Goal: Information Seeking & Learning: Check status

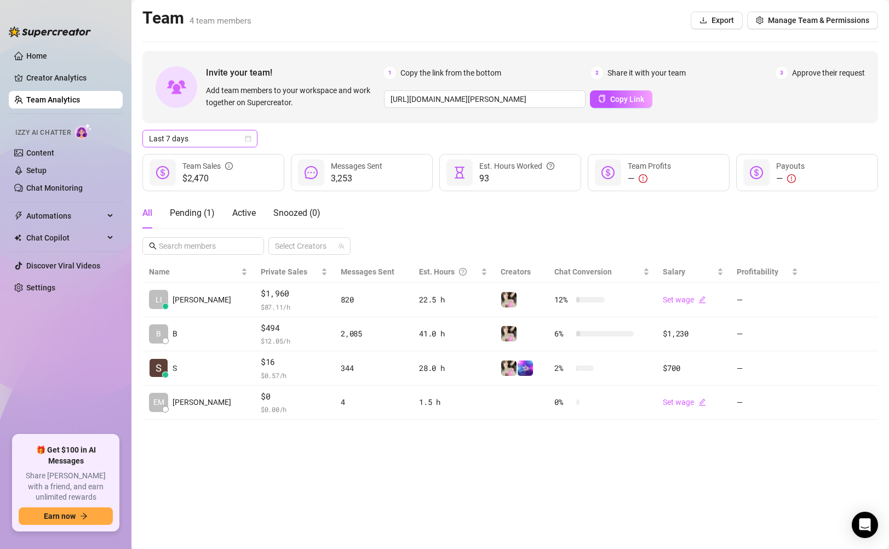
click at [220, 142] on span "Last 7 days" at bounding box center [200, 138] width 102 height 16
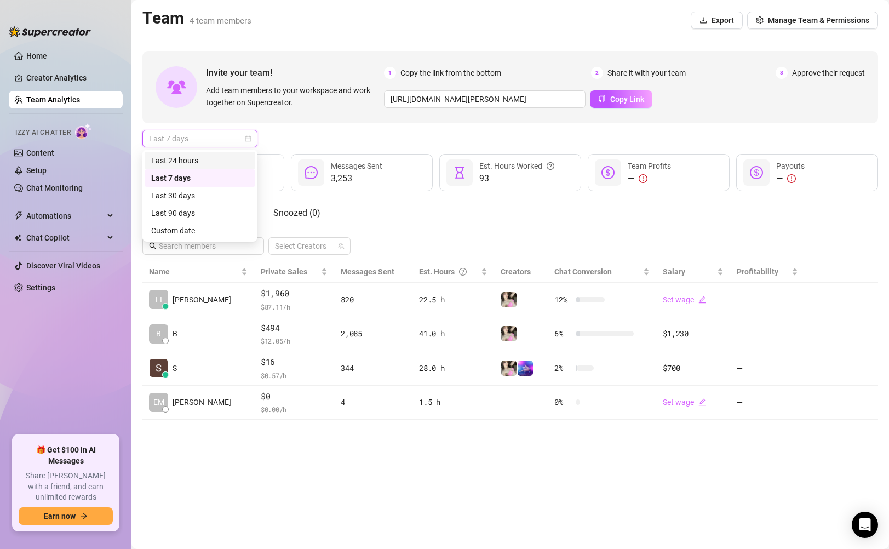
click at [210, 158] on div "Last 24 hours" at bounding box center [199, 160] width 97 height 12
click at [210, 158] on div "$2,470 Team Sales" at bounding box center [213, 172] width 142 height 37
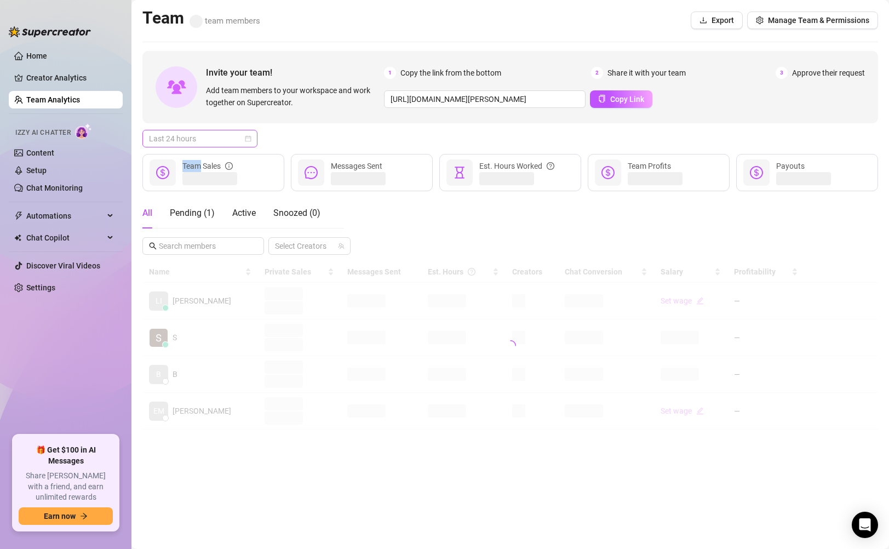
click at [238, 139] on span "Last 24 hours" at bounding box center [200, 138] width 102 height 16
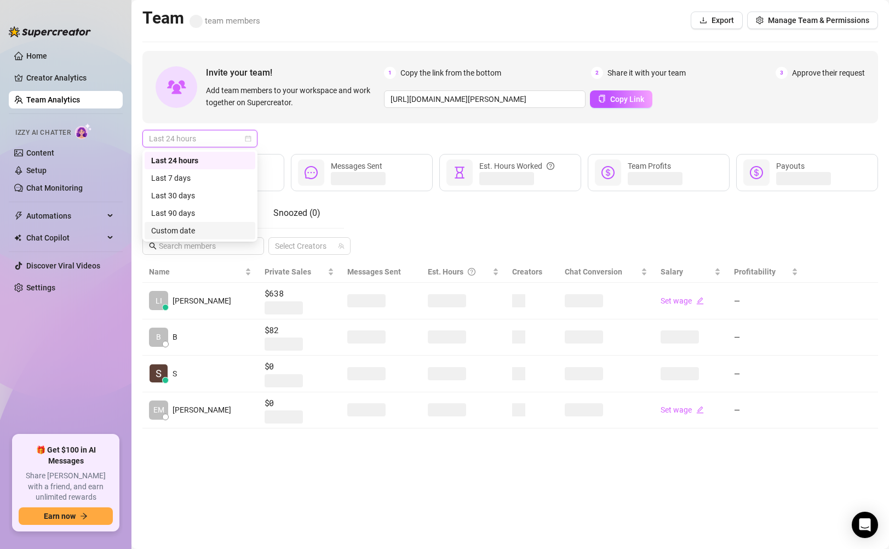
click at [210, 229] on div "Custom date" at bounding box center [199, 231] width 97 height 12
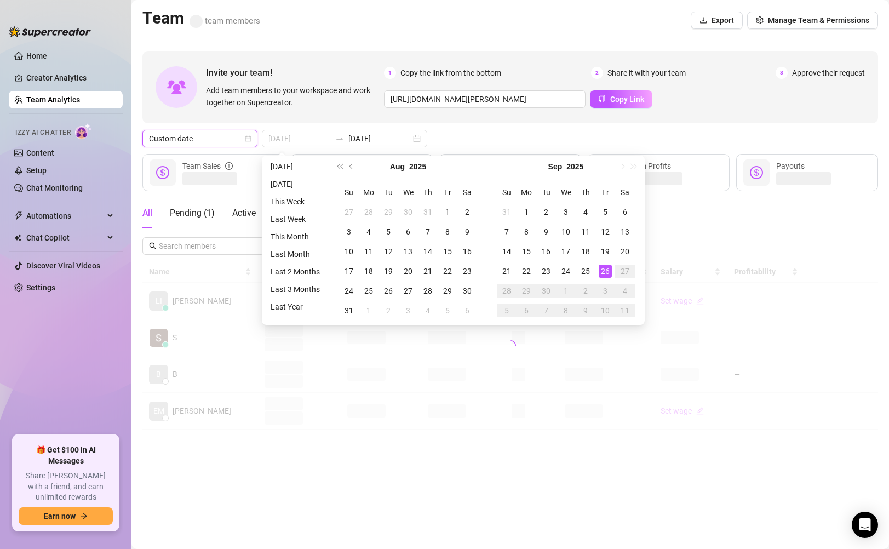
click at [601, 274] on div "26" at bounding box center [605, 270] width 13 height 13
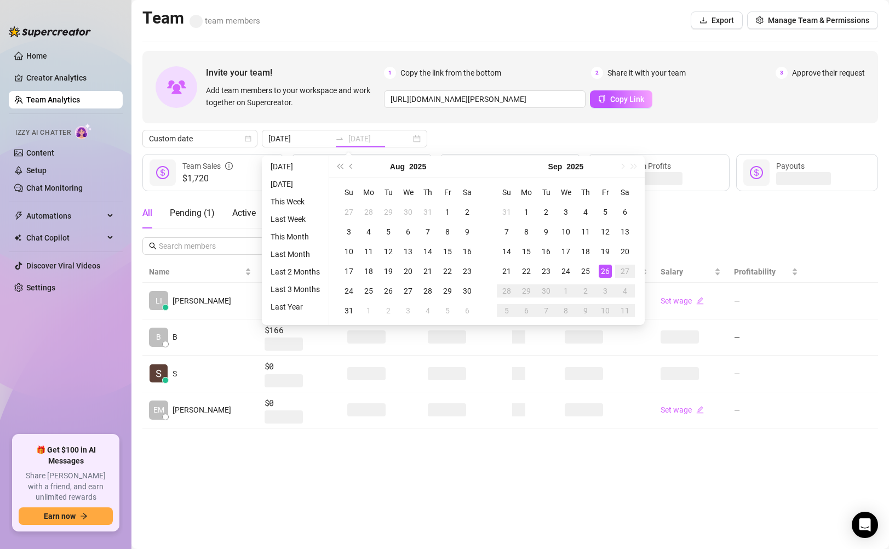
click at [601, 274] on div "26" at bounding box center [605, 270] width 13 height 13
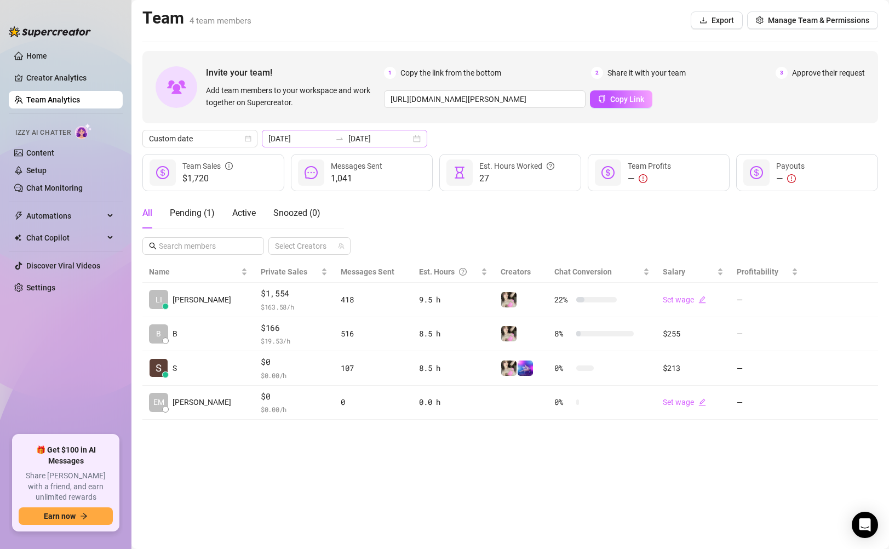
click at [390, 140] on div "[DATE] [DATE]" at bounding box center [344, 139] width 165 height 18
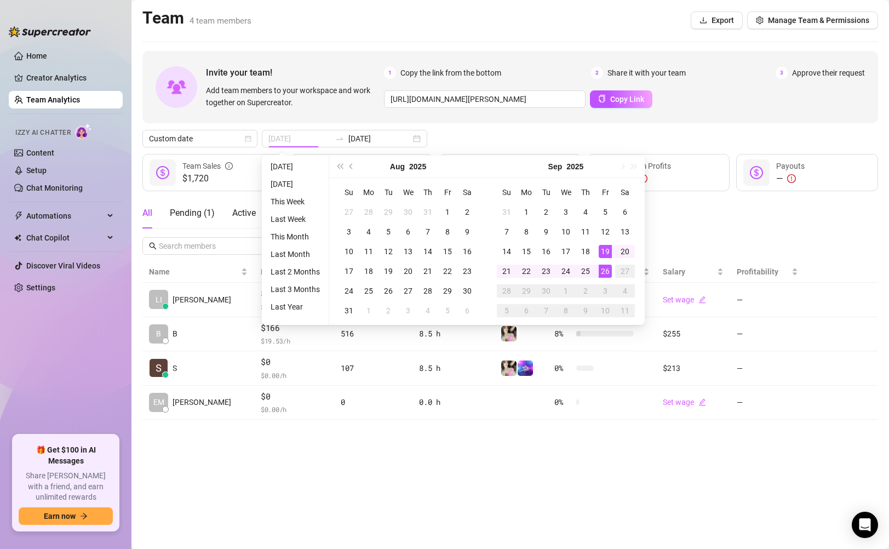
type input "[DATE]"
drag, startPoint x: 603, startPoint y: 258, endPoint x: 603, endPoint y: 274, distance: 15.9
click at [603, 274] on tbody "31 1 2 3 4 5 6 7 8 9 10 11 12 13 14 15 16 17 18 19 20 21 22 23 24 25 26 27 28 2…" at bounding box center [566, 261] width 138 height 118
click at [603, 274] on div "26" at bounding box center [605, 270] width 13 height 13
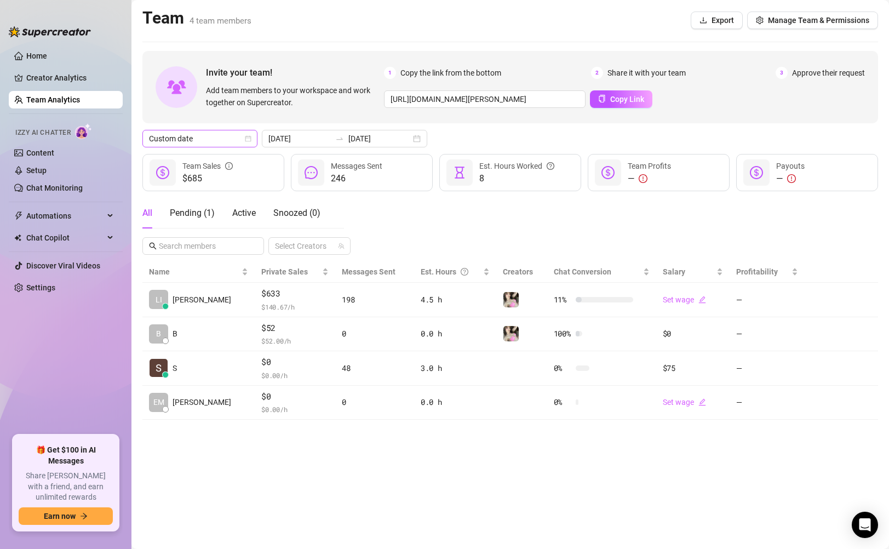
click at [251, 141] on icon "calendar" at bounding box center [248, 139] width 6 height 6
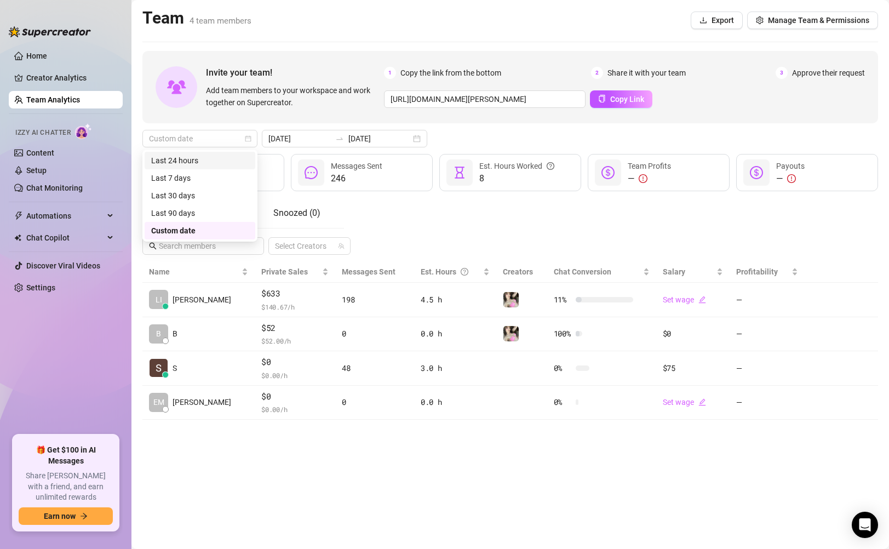
click at [223, 164] on div "Last 24 hours" at bounding box center [199, 160] width 97 height 12
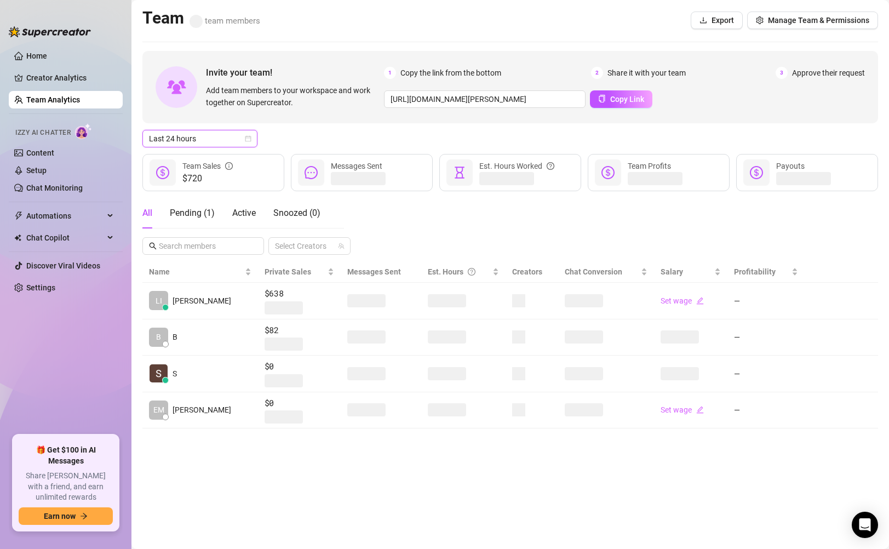
click at [240, 140] on span "Last 24 hours" at bounding box center [200, 138] width 102 height 16
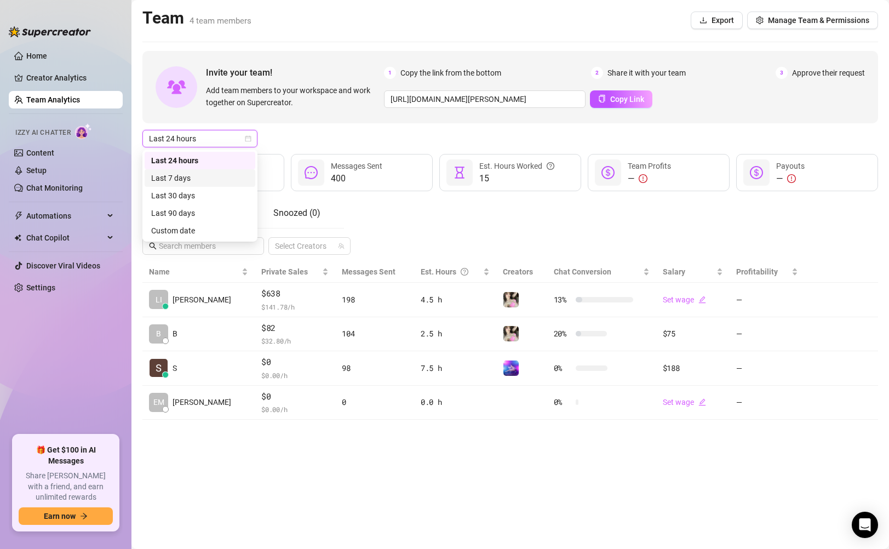
click at [292, 142] on div "Last 24 hours Last 24 hours" at bounding box center [509, 139] width 735 height 18
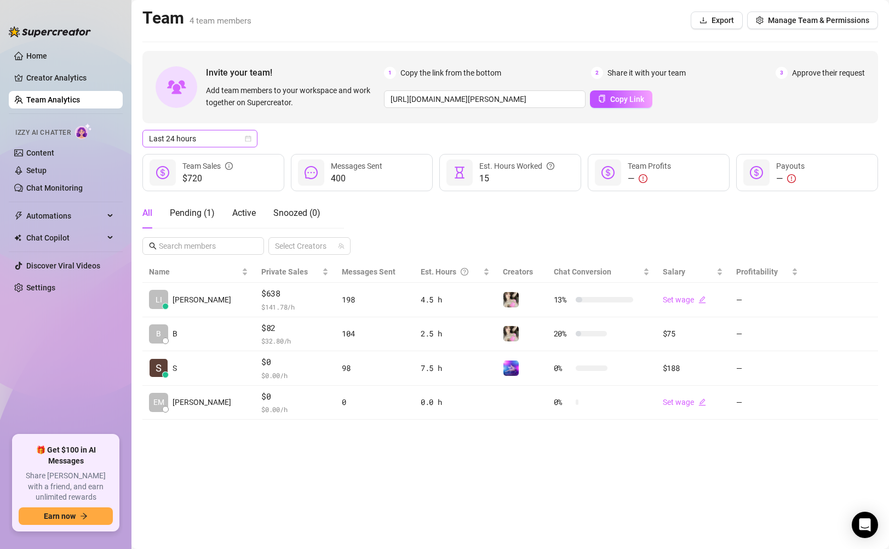
click at [246, 136] on icon "calendar" at bounding box center [248, 138] width 7 height 7
click at [219, 229] on div "Custom date" at bounding box center [199, 231] width 97 height 12
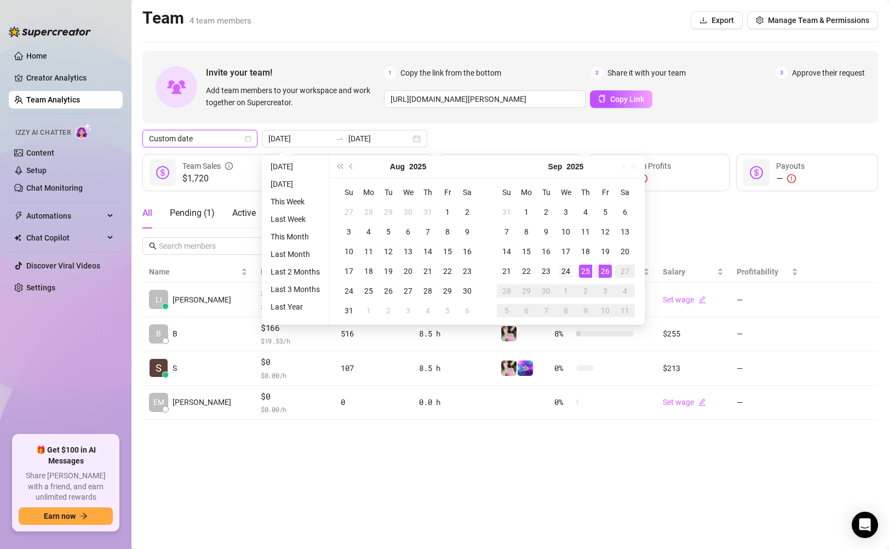
type input "[DATE]"
click at [563, 273] on div "24" at bounding box center [565, 270] width 13 height 13
type input "[DATE]"
click at [605, 269] on div "26" at bounding box center [605, 270] width 13 height 13
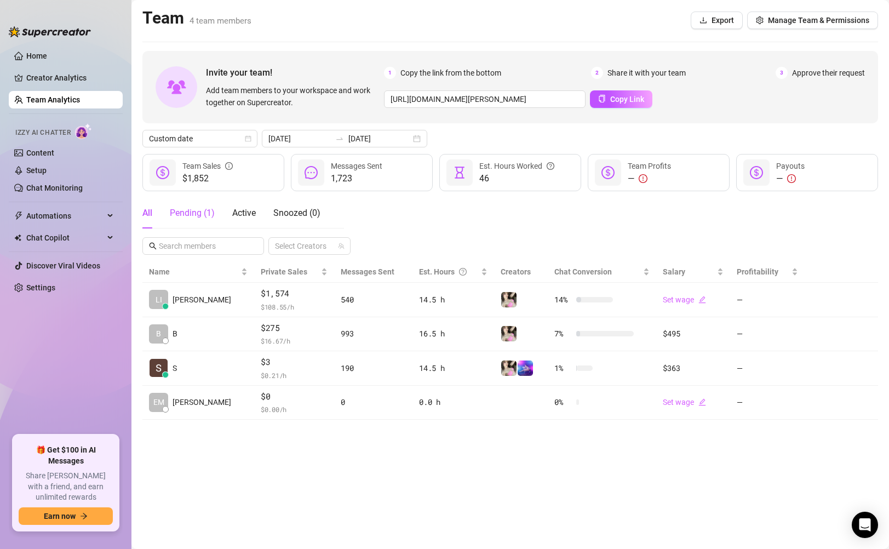
click at [202, 218] on div "Pending ( 1 )" at bounding box center [192, 212] width 45 height 13
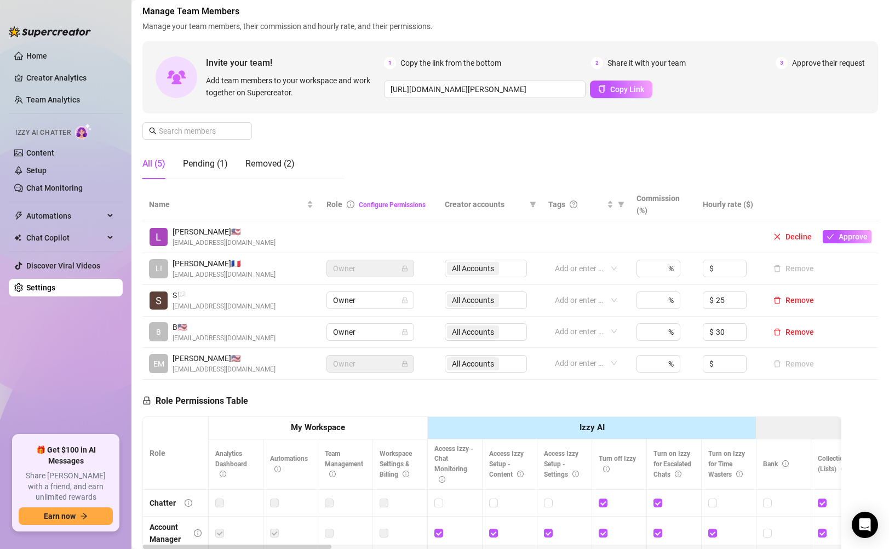
scroll to position [51, 0]
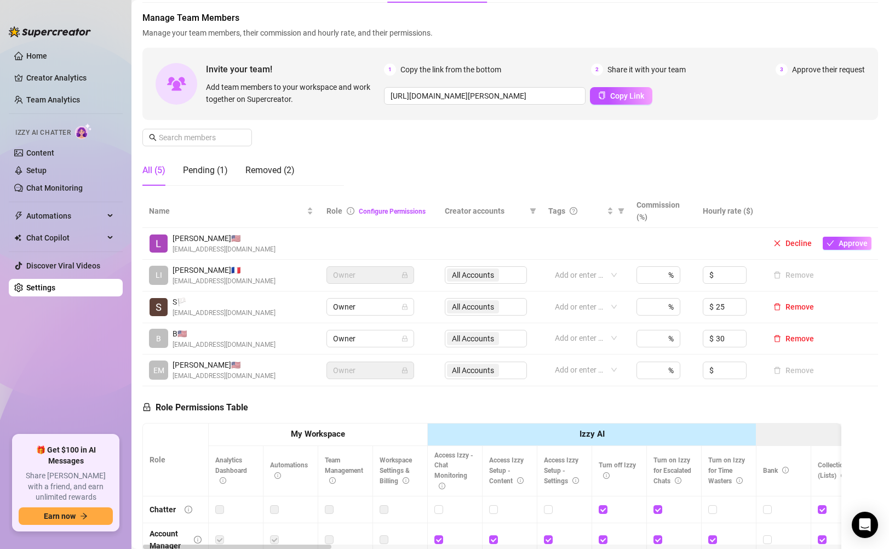
click at [161, 174] on div "All (5)" at bounding box center [153, 170] width 23 height 13
click at [197, 176] on div "Pending (1)" at bounding box center [205, 170] width 45 height 13
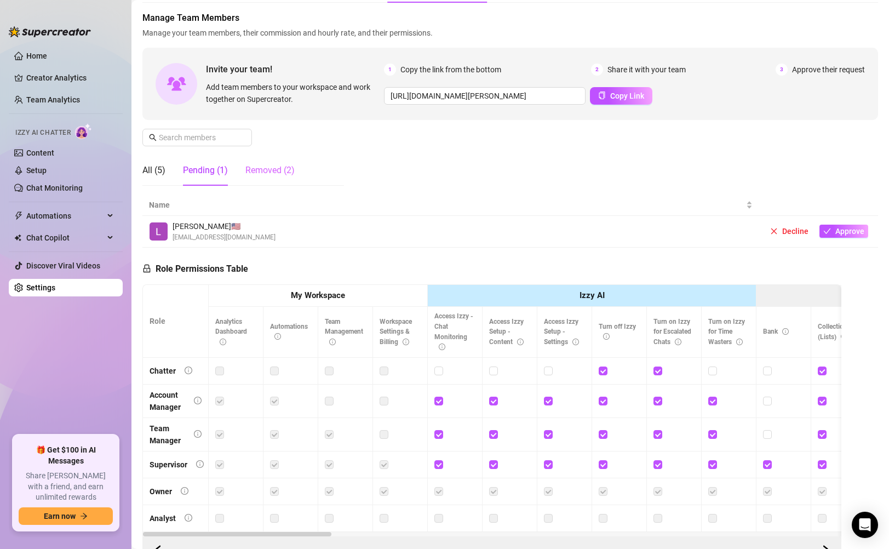
click at [263, 180] on div "Removed (2)" at bounding box center [269, 170] width 49 height 31
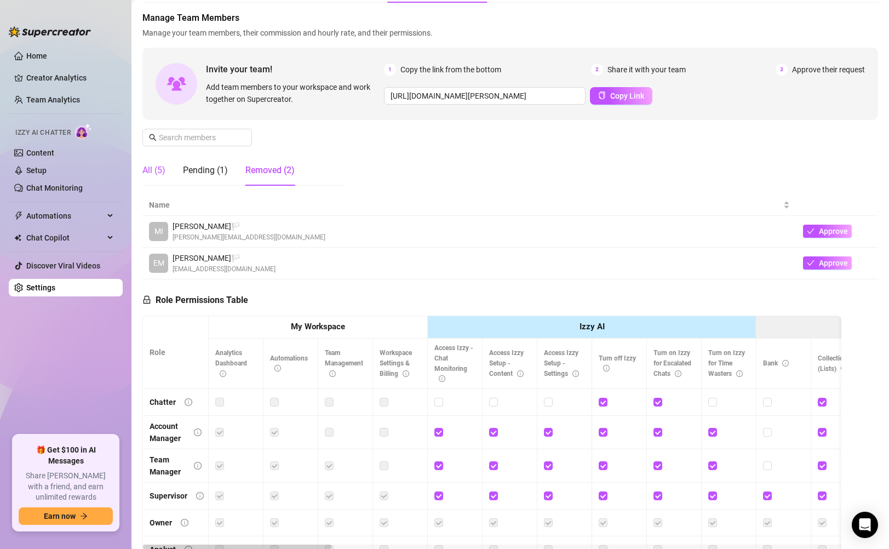
click at [159, 172] on div "All (5)" at bounding box center [153, 170] width 23 height 13
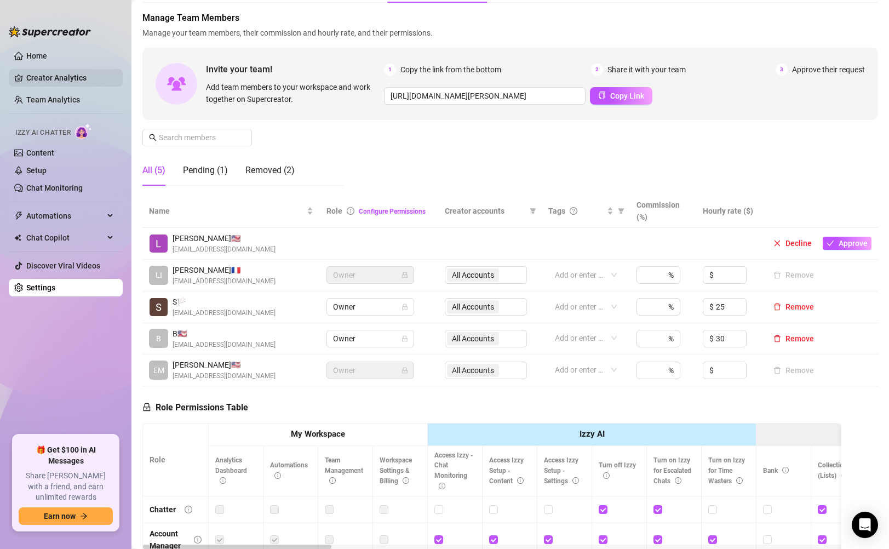
click at [63, 79] on link "Creator Analytics" at bounding box center [70, 78] width 88 height 18
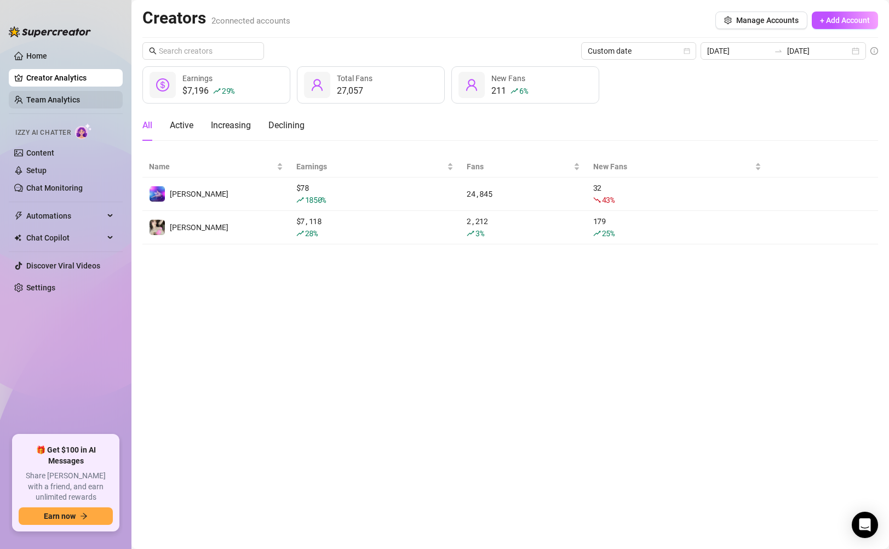
click at [69, 98] on link "Team Analytics" at bounding box center [53, 99] width 54 height 9
